Goal: Information Seeking & Learning: Learn about a topic

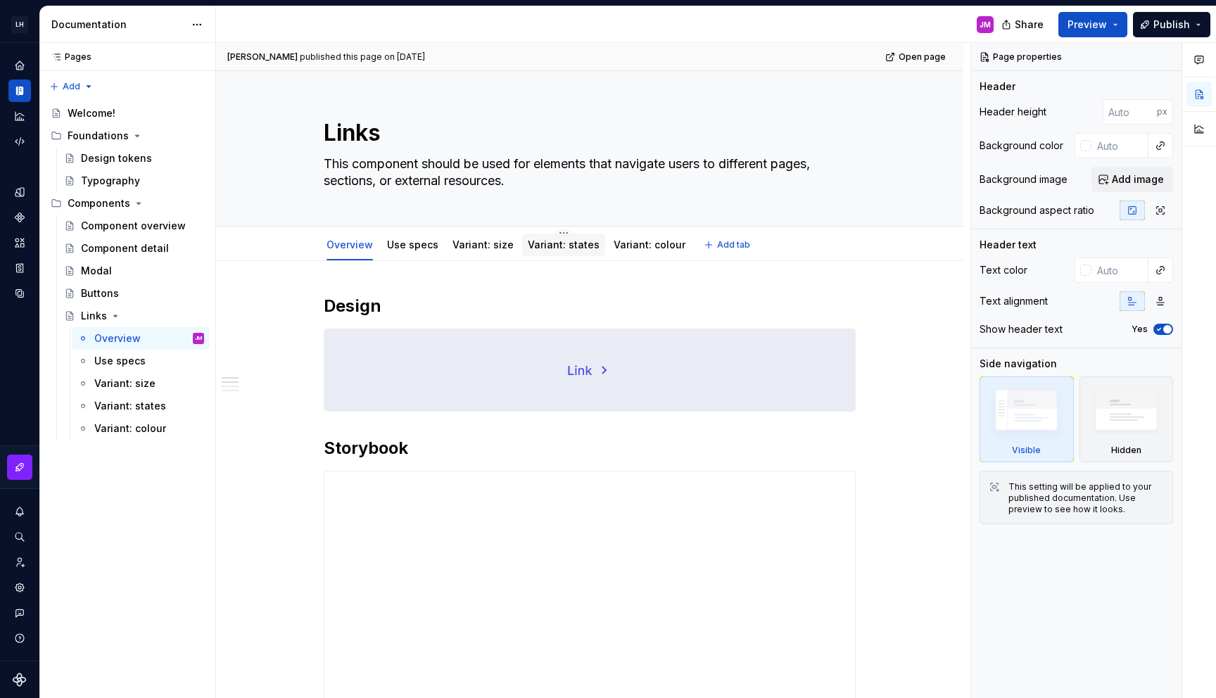
click at [556, 242] on link "Variant: states" at bounding box center [564, 245] width 72 height 12
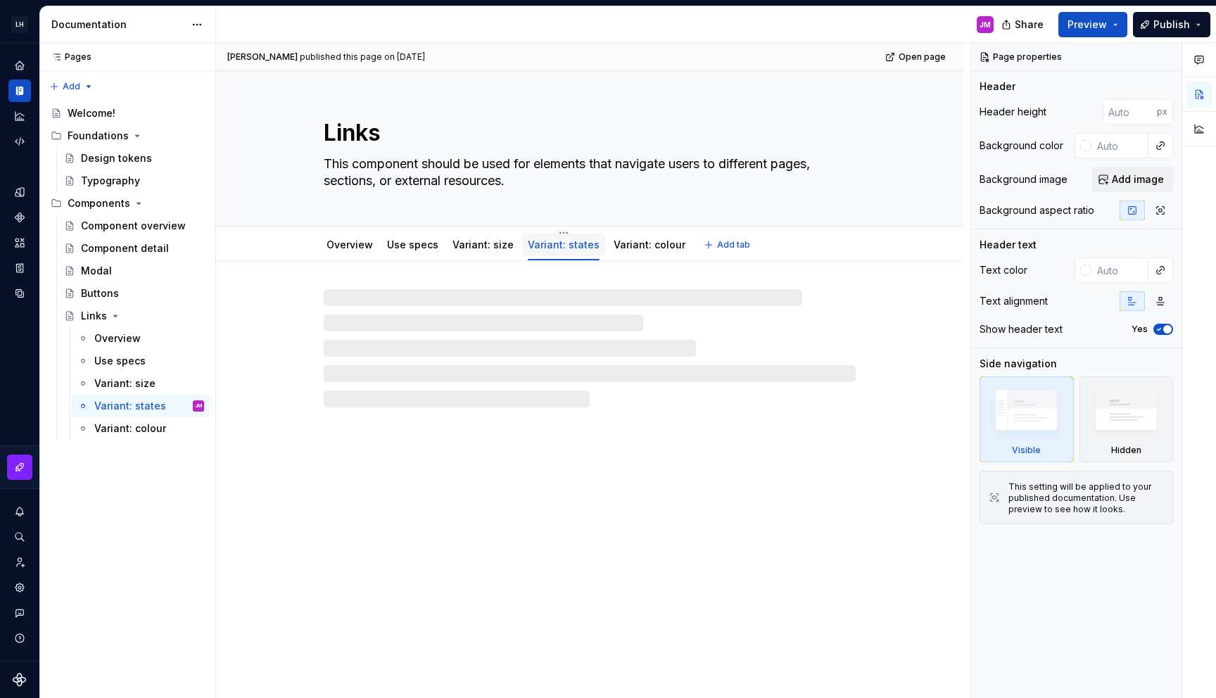
click at [579, 250] on div "Variant: states" at bounding box center [564, 245] width 72 height 14
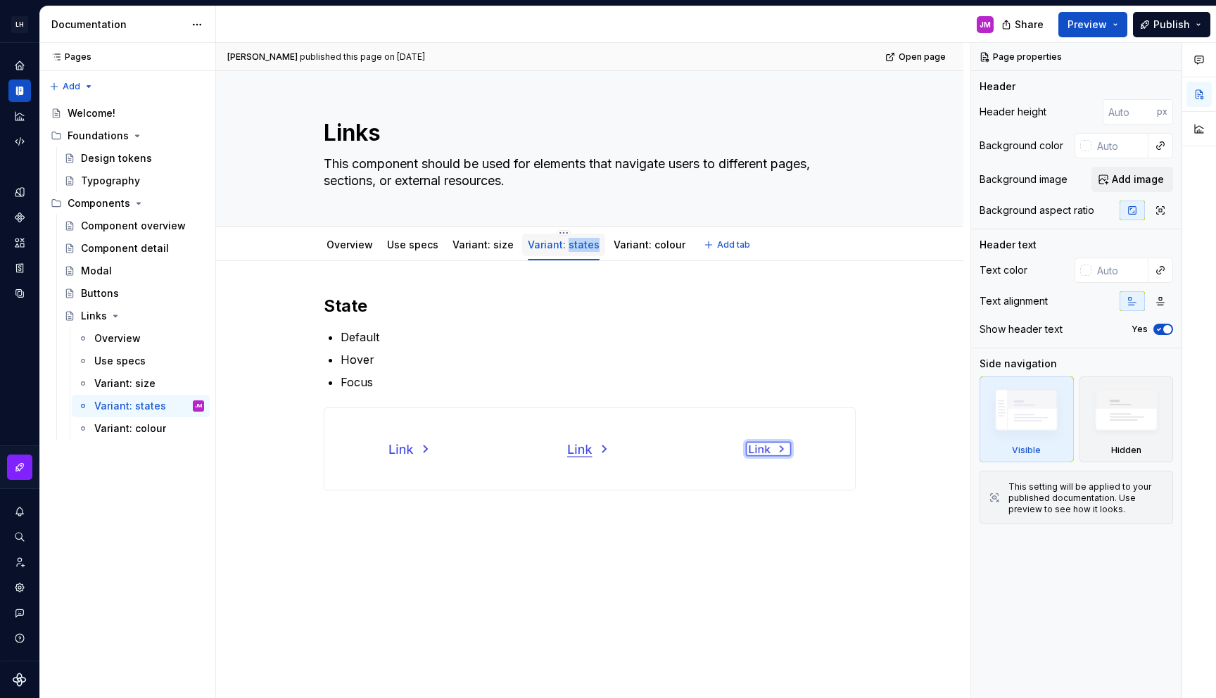
click at [579, 250] on div "Variant: states" at bounding box center [564, 245] width 72 height 14
click at [566, 243] on link "Variant: states" at bounding box center [564, 245] width 72 height 12
click at [552, 231] on html "LH Zest JM Design system data Documentation JM Share Preview Publish Pages Page…" at bounding box center [608, 349] width 1216 height 698
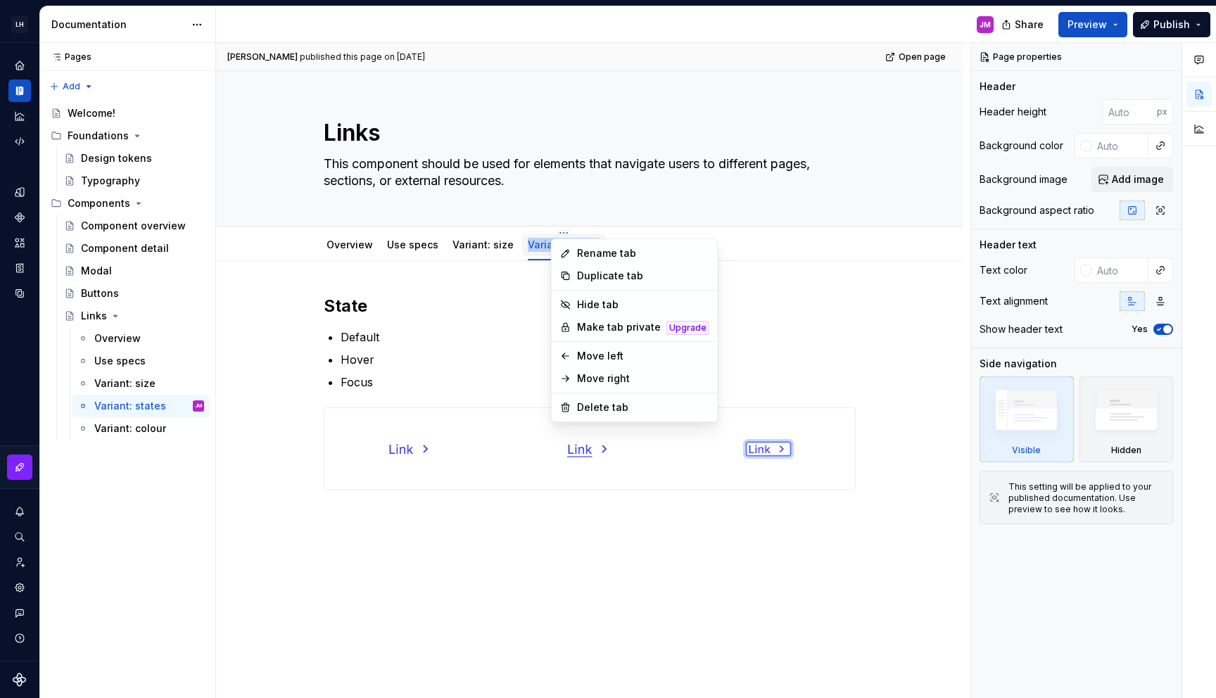
type textarea "*"
click at [534, 250] on html "LH Zest JM Design system data Documentation JM Share Preview Publish Pages Page…" at bounding box center [608, 349] width 1216 height 698
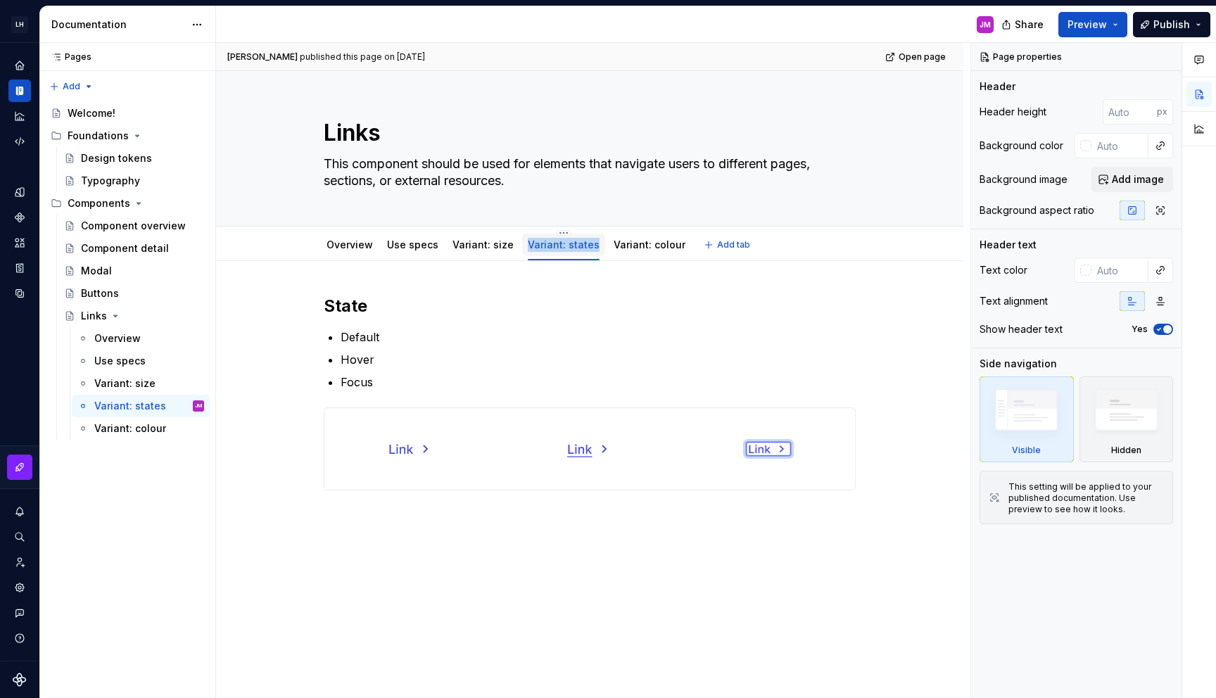
click at [535, 248] on link "Variant: states" at bounding box center [564, 245] width 72 height 12
click at [536, 245] on link "Variant: states" at bounding box center [564, 245] width 72 height 12
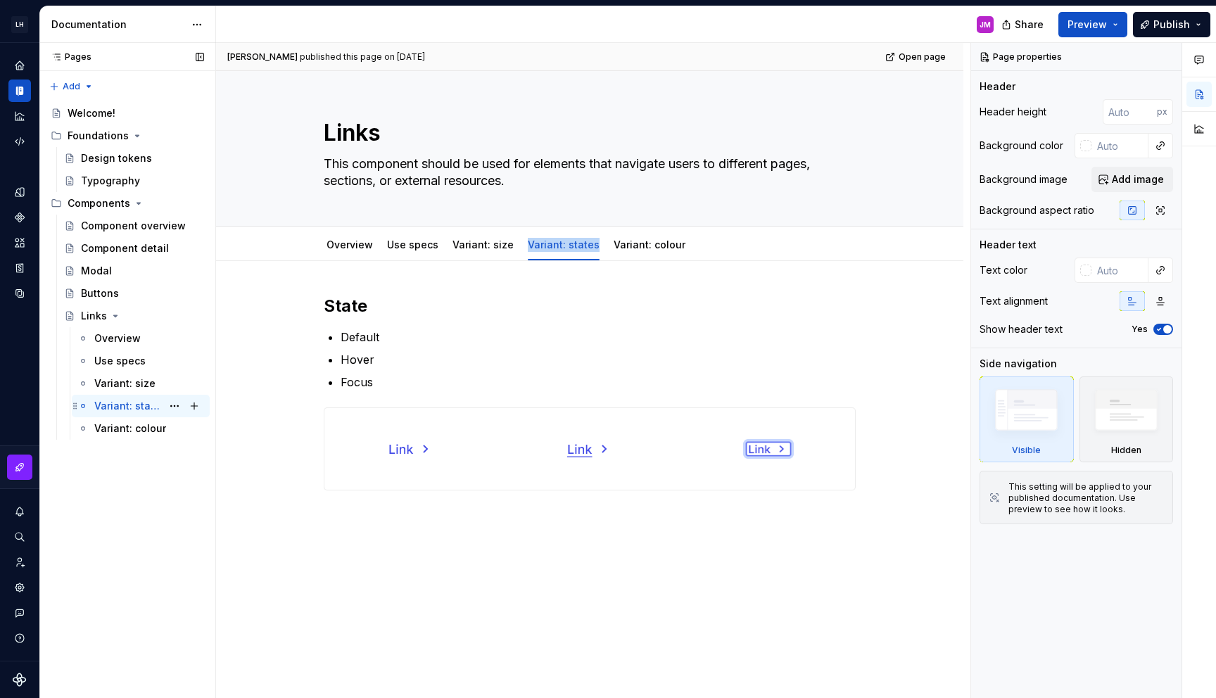
click at [137, 407] on div "Variant: states" at bounding box center [128, 406] width 68 height 14
click at [167, 405] on button "Page tree" at bounding box center [175, 406] width 20 height 20
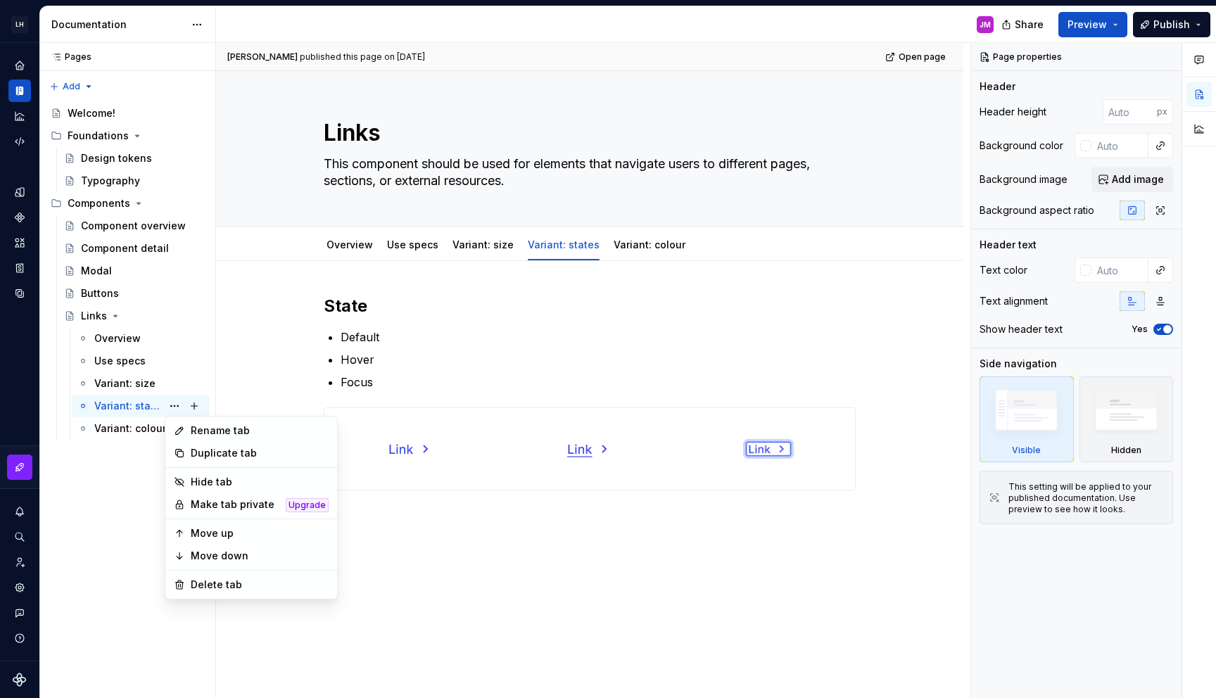
click at [514, 579] on html "LH Zest JM Design system data Documentation JM Share Preview Publish Pages Page…" at bounding box center [608, 349] width 1216 height 698
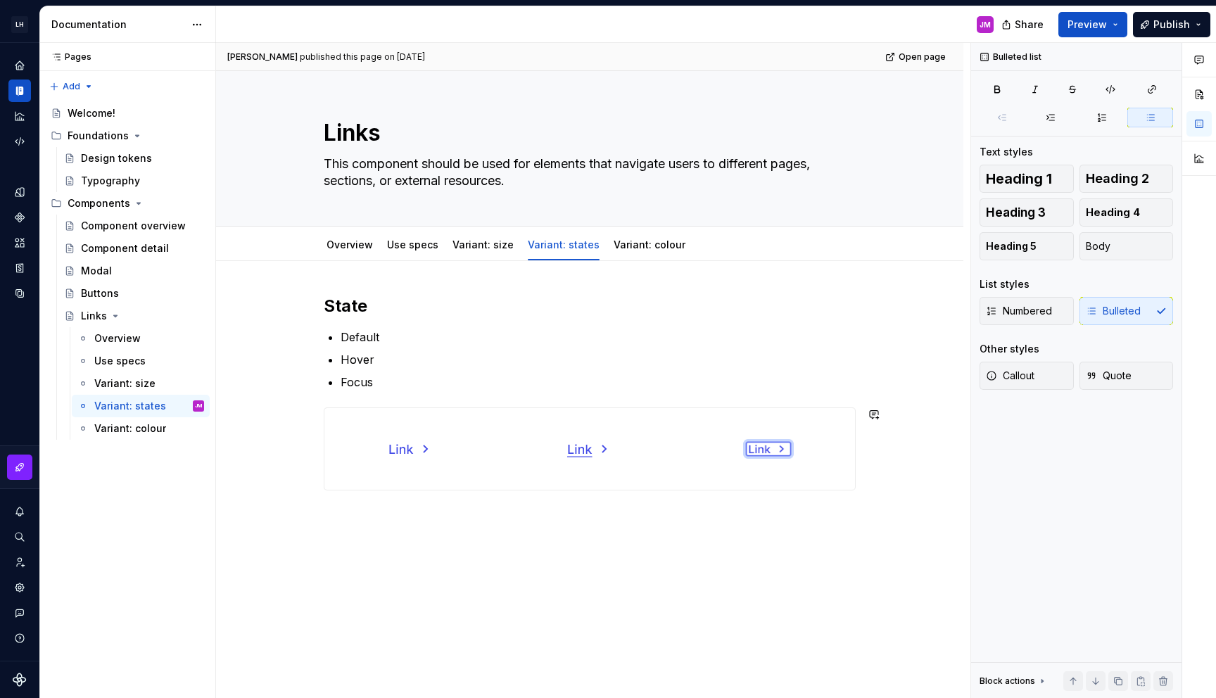
click at [738, 564] on div "State Default Hover Focus" at bounding box center [589, 489] width 747 height 456
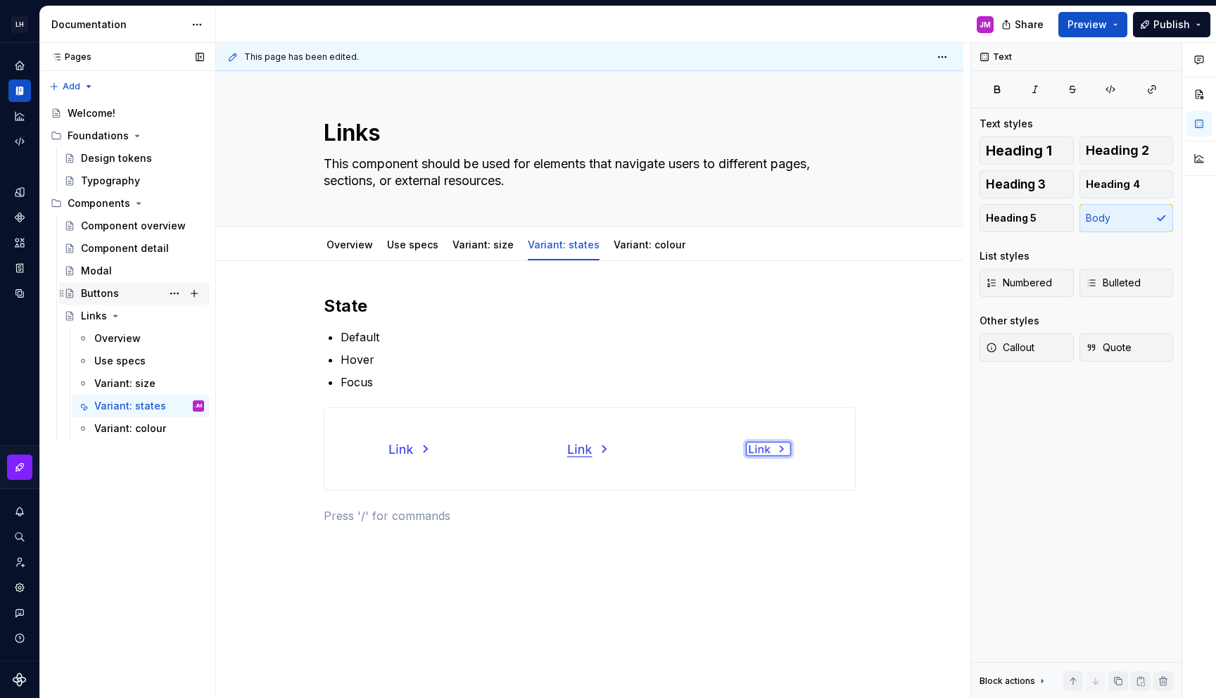
click at [127, 288] on div "Buttons" at bounding box center [142, 294] width 123 height 20
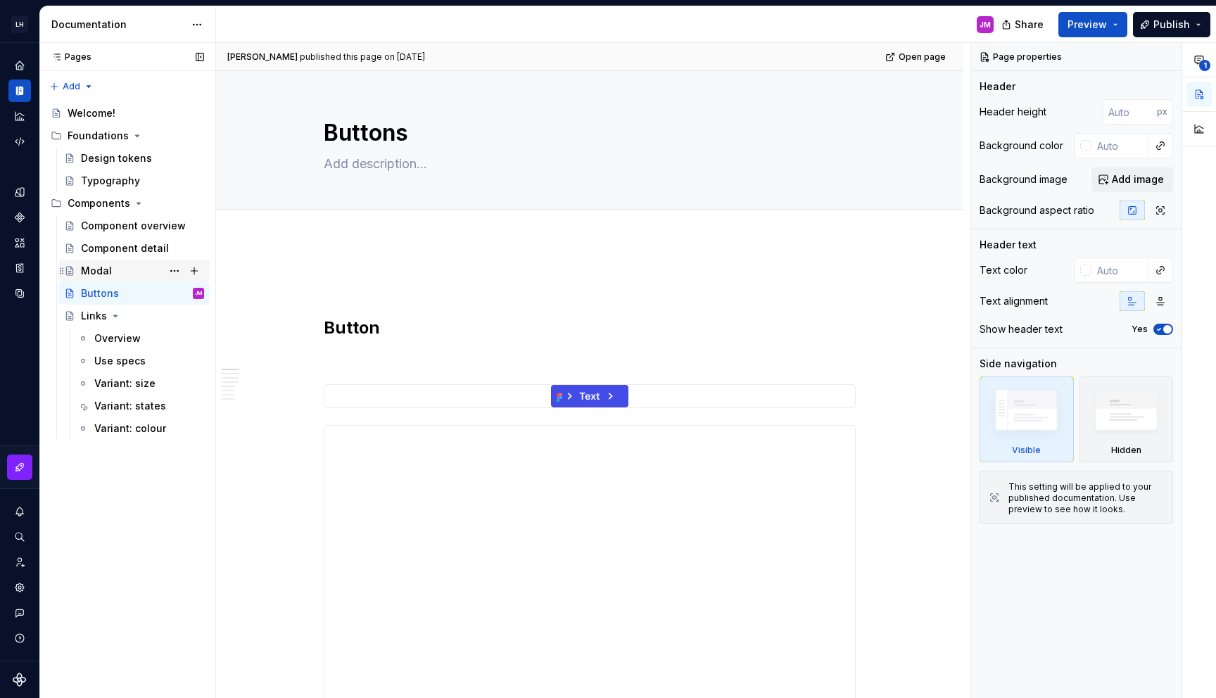
click at [107, 279] on div "Modal" at bounding box center [142, 271] width 123 height 20
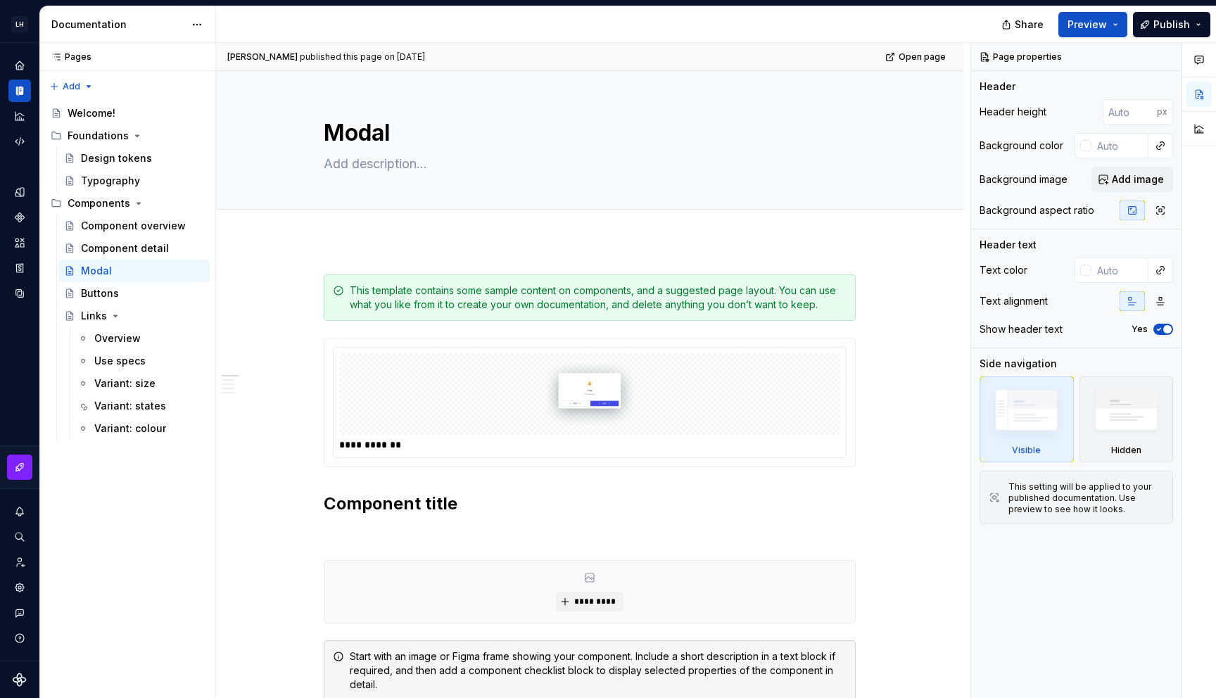
type textarea "*"
